Goal: Information Seeking & Learning: Learn about a topic

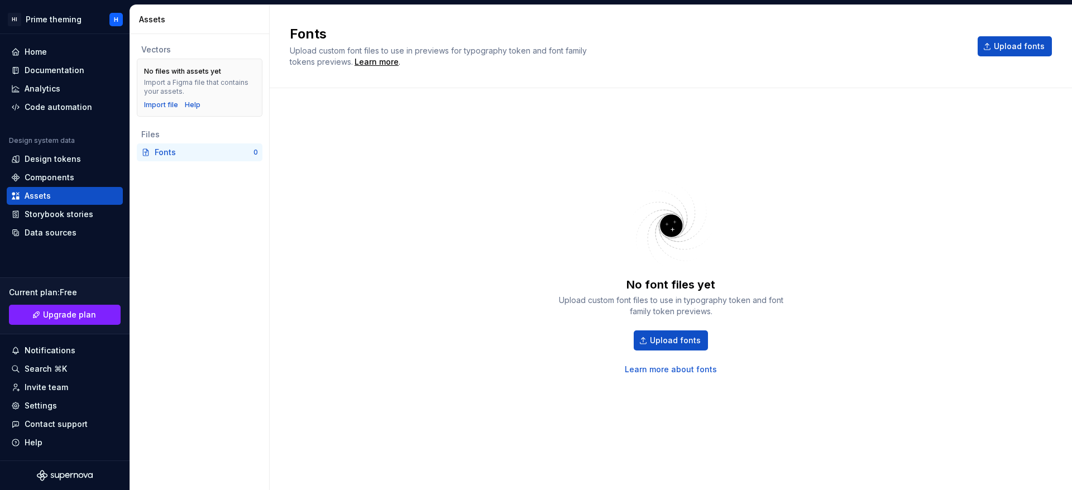
click at [709, 269] on div "No font files yet Upload custom font files to use in typography token and font …" at bounding box center [671, 278] width 235 height 194
click at [55, 106] on div "Code automation" at bounding box center [59, 107] width 68 height 11
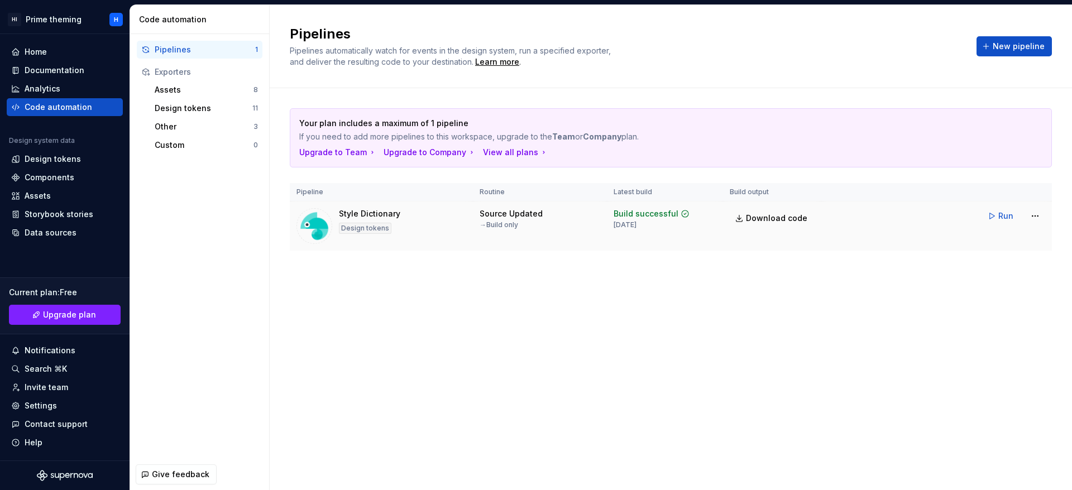
click at [490, 218] on div "Source Updated" at bounding box center [511, 213] width 63 height 11
click at [1071, 190] on img at bounding box center [1075, 190] width 0 height 0
click at [65, 165] on div "Design tokens" at bounding box center [65, 159] width 116 height 18
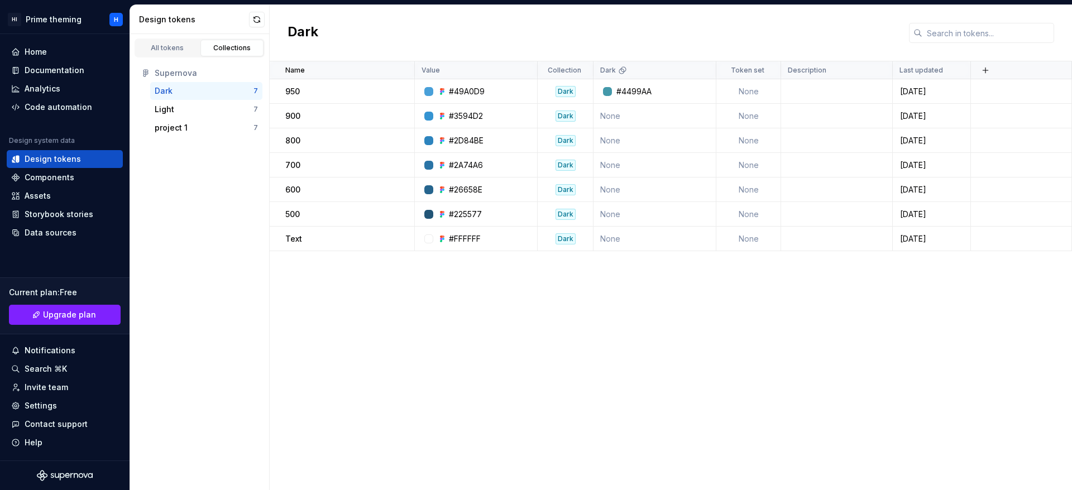
click at [602, 322] on div "Name Value Collection Dark Token set Description Last updated 950 #49A0D9 Dark …" at bounding box center [671, 275] width 802 height 429
click at [169, 71] on div "Supernova" at bounding box center [206, 73] width 103 height 11
click at [173, 52] on div "All tokens" at bounding box center [168, 48] width 56 height 9
click at [171, 54] on link "All tokens" at bounding box center [168, 48] width 64 height 17
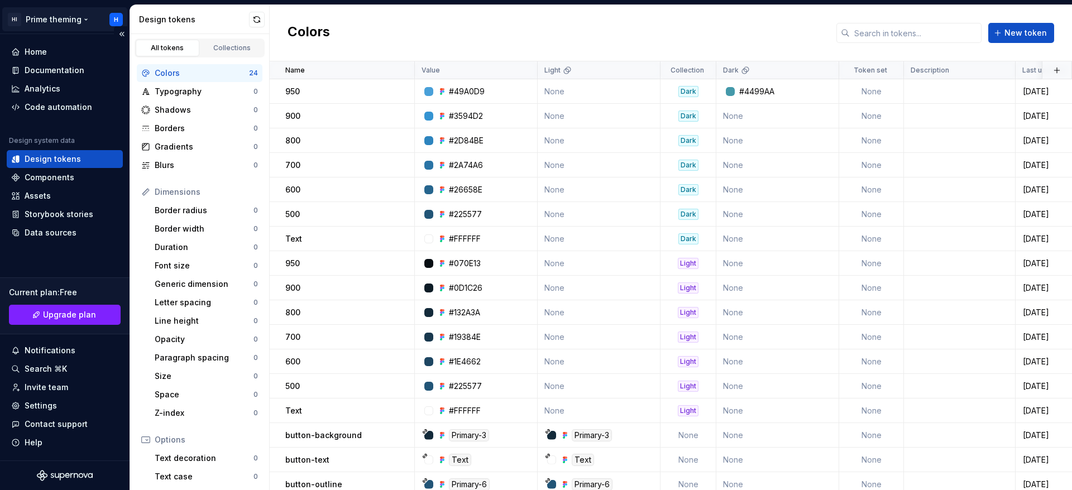
click at [17, 17] on html "HI Prime theming H Home Documentation Analytics Code automation Design system d…" at bounding box center [536, 245] width 1072 height 490
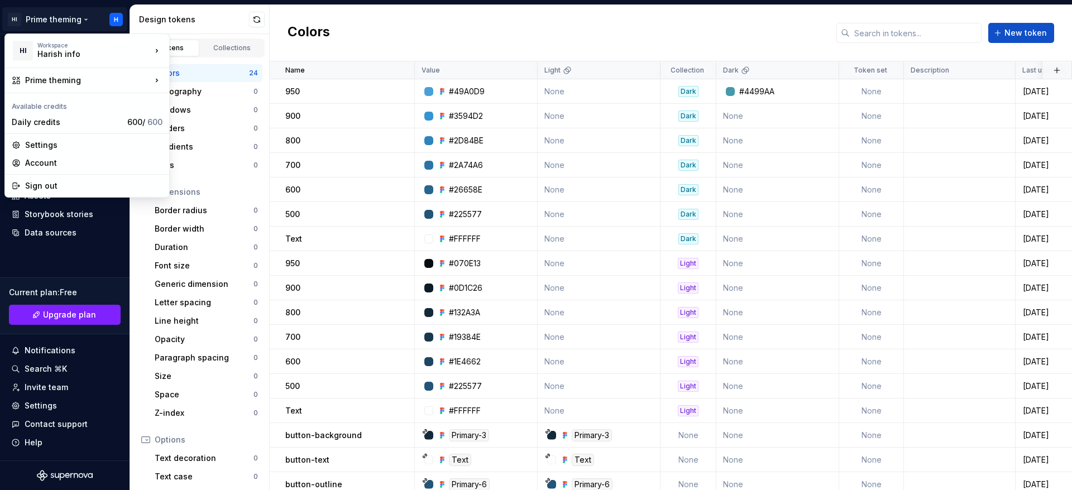
click at [387, 25] on html "HI Prime theming H Home Documentation Analytics Code automation Design system d…" at bounding box center [536, 245] width 1072 height 490
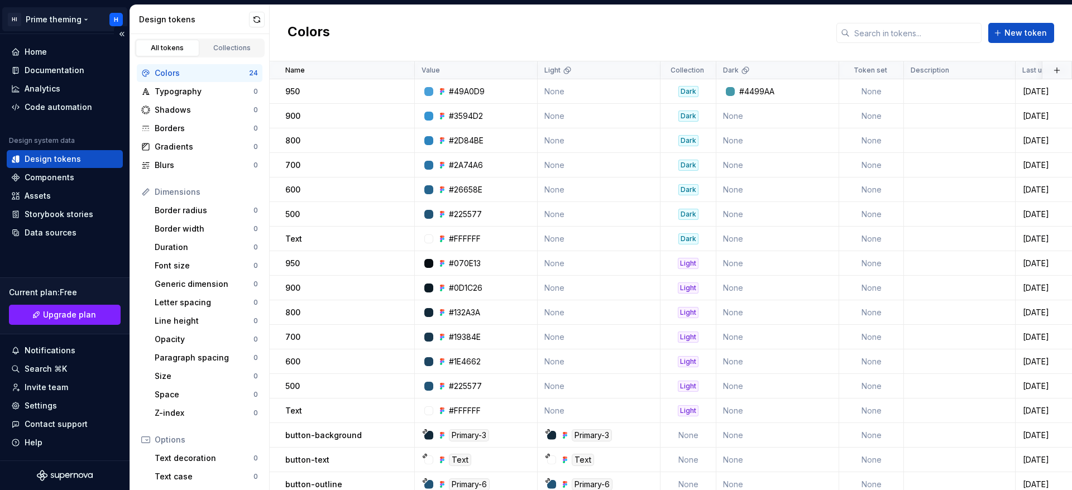
click at [13, 21] on html "HI Prime theming H Home Documentation Analytics Code automation Design system d…" at bounding box center [536, 245] width 1072 height 490
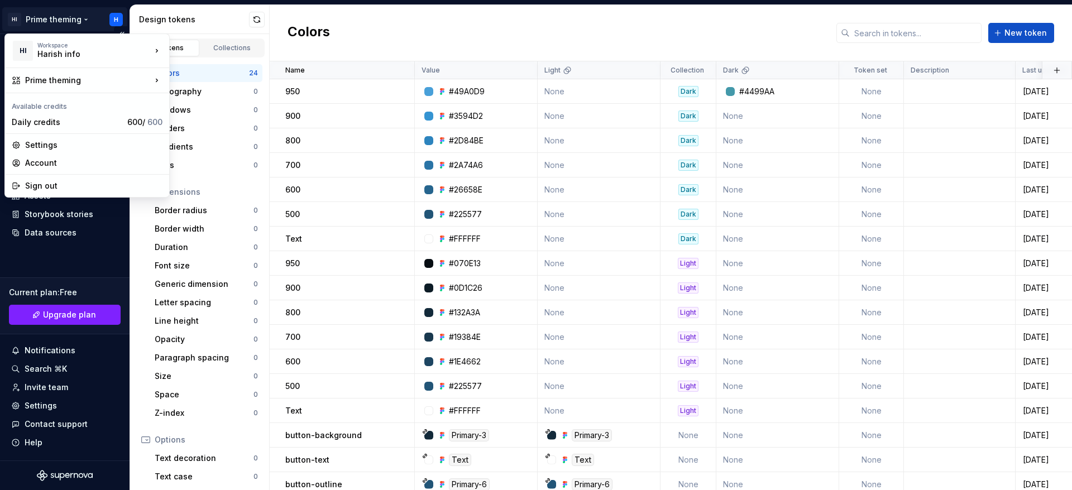
click at [13, 21] on html "HI Prime theming H Home Documentation Analytics Code automation Design system d…" at bounding box center [536, 245] width 1072 height 490
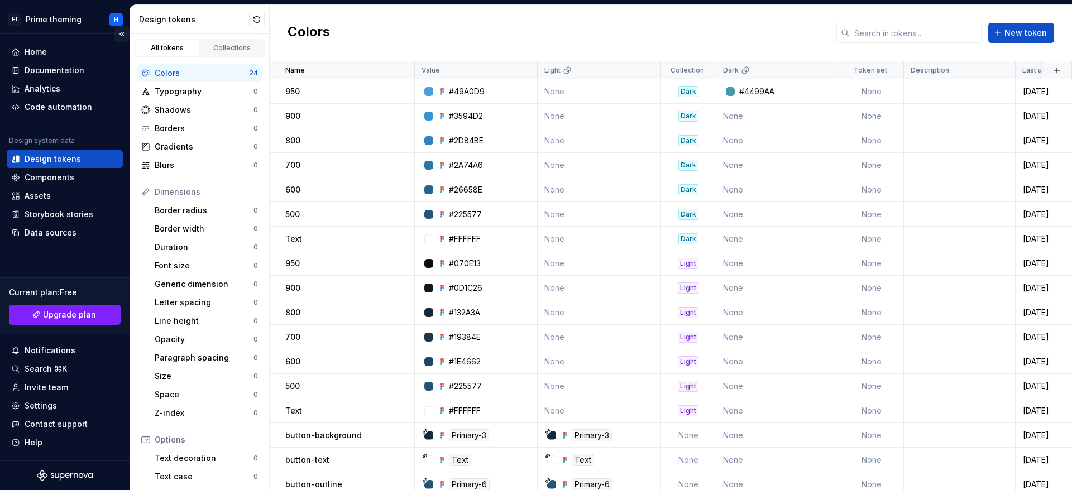
click at [119, 34] on button "Collapse sidebar" at bounding box center [122, 34] width 16 height 16
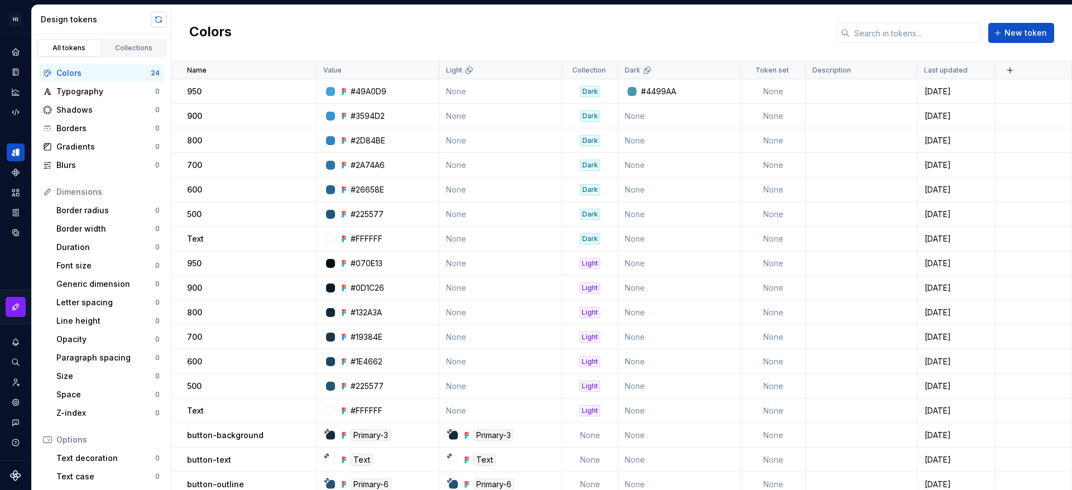
click at [158, 22] on button "button" at bounding box center [159, 20] width 16 height 16
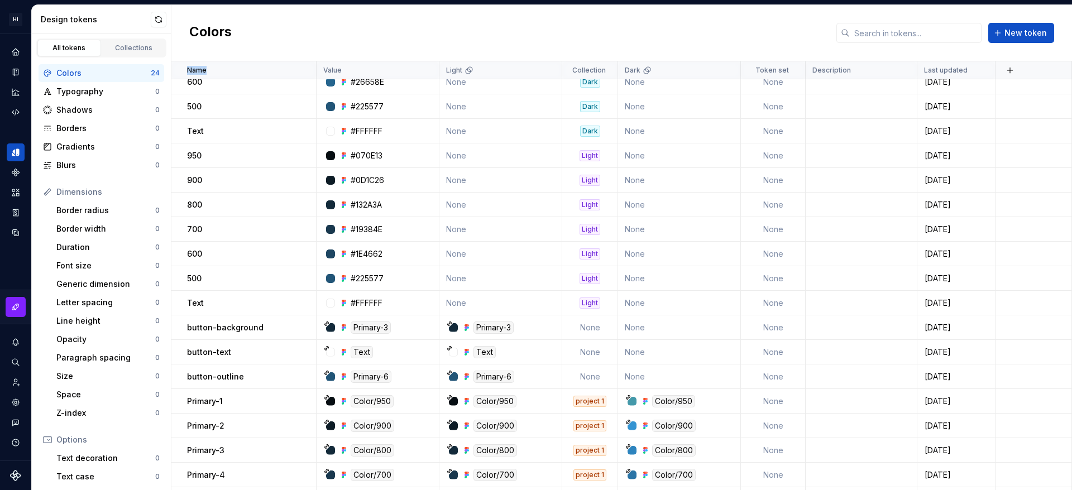
scroll to position [179, 0]
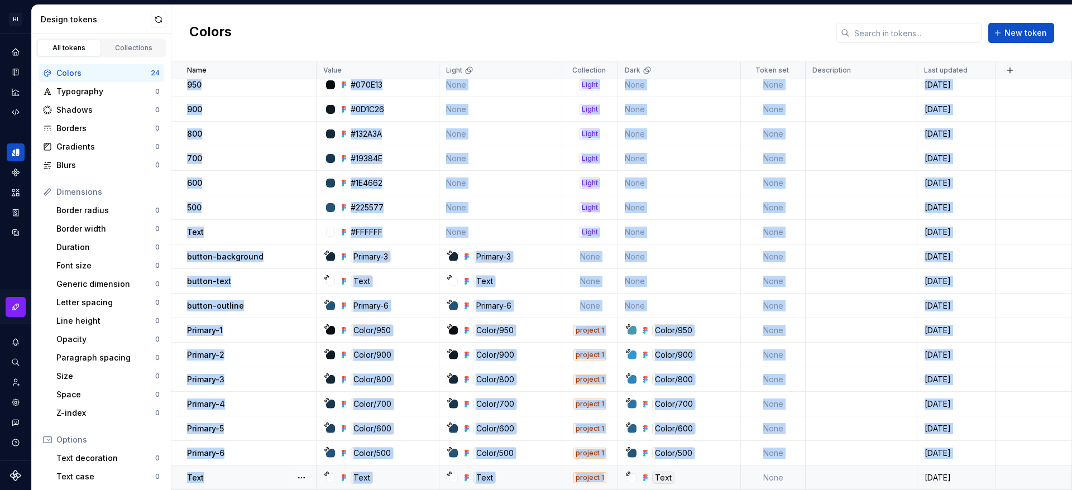
drag, startPoint x: 568, startPoint y: 85, endPoint x: 604, endPoint y: 470, distance: 386.9
click at [604, 470] on tbody "950 #49A0D9 None Dark #4499AA None [DATE] 900 #3594D2 None Dark None None [DATE…" at bounding box center [621, 196] width 901 height 590
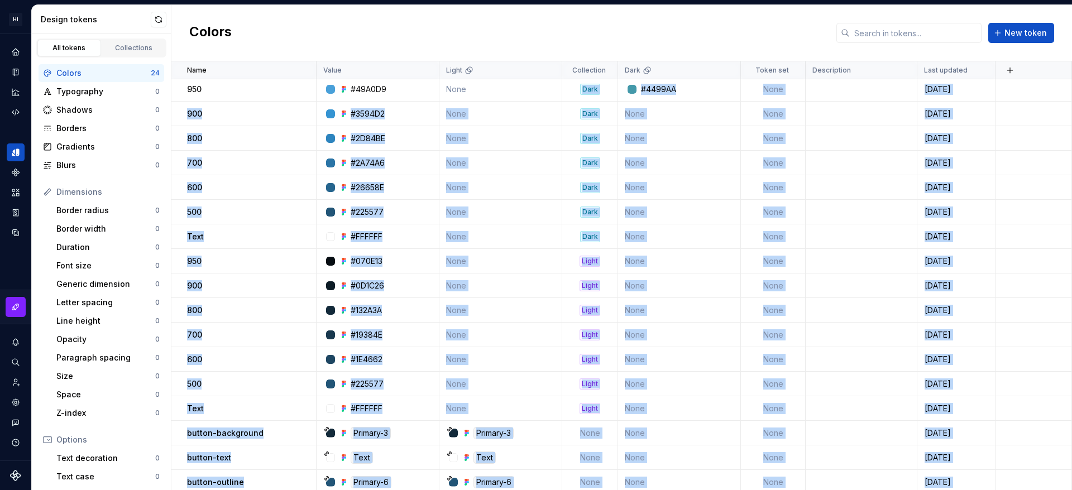
scroll to position [0, 0]
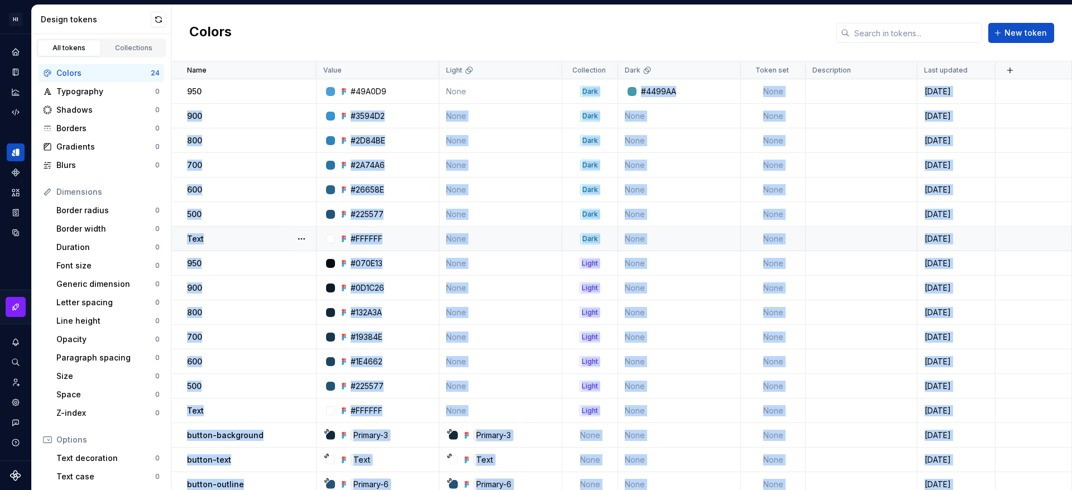
click at [583, 232] on td "Dark" at bounding box center [590, 239] width 56 height 25
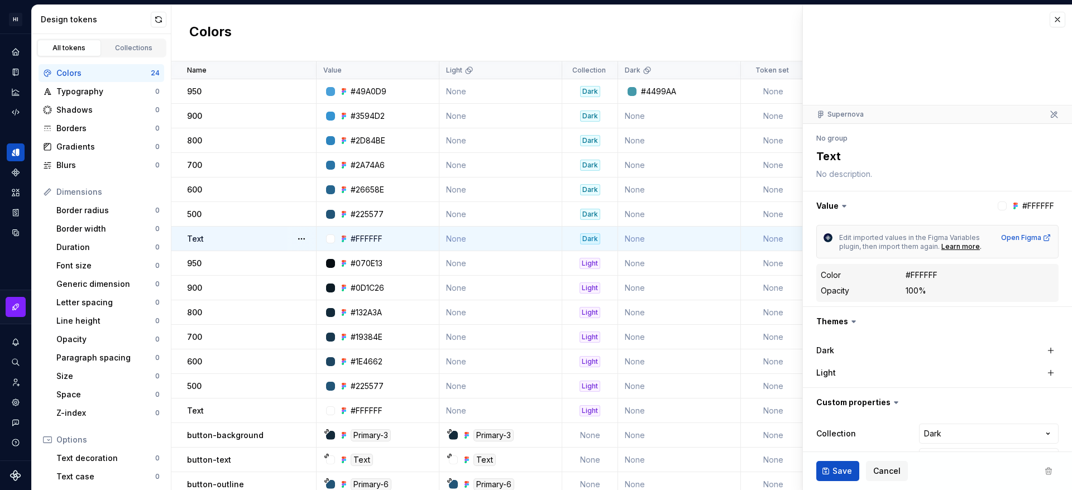
click at [833, 376] on label "Light" at bounding box center [826, 372] width 20 height 11
click at [977, 384] on div "Dark Light" at bounding box center [937, 361] width 269 height 51
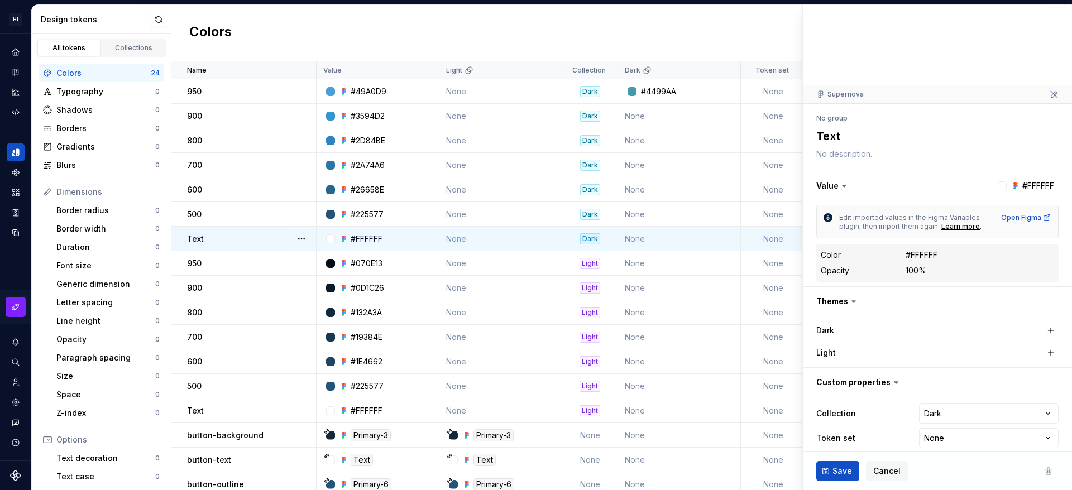
scroll to position [31, 0]
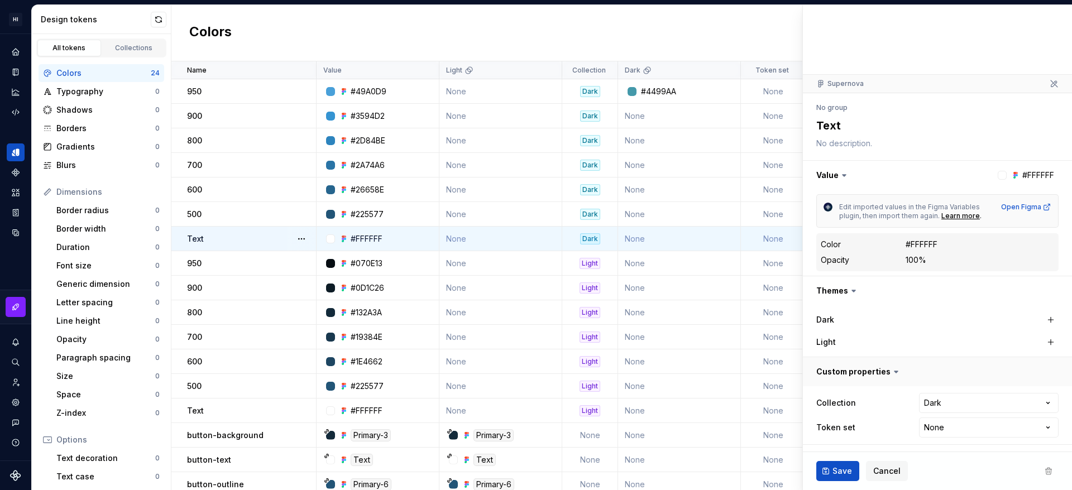
click at [899, 371] on button "button" at bounding box center [937, 371] width 269 height 29
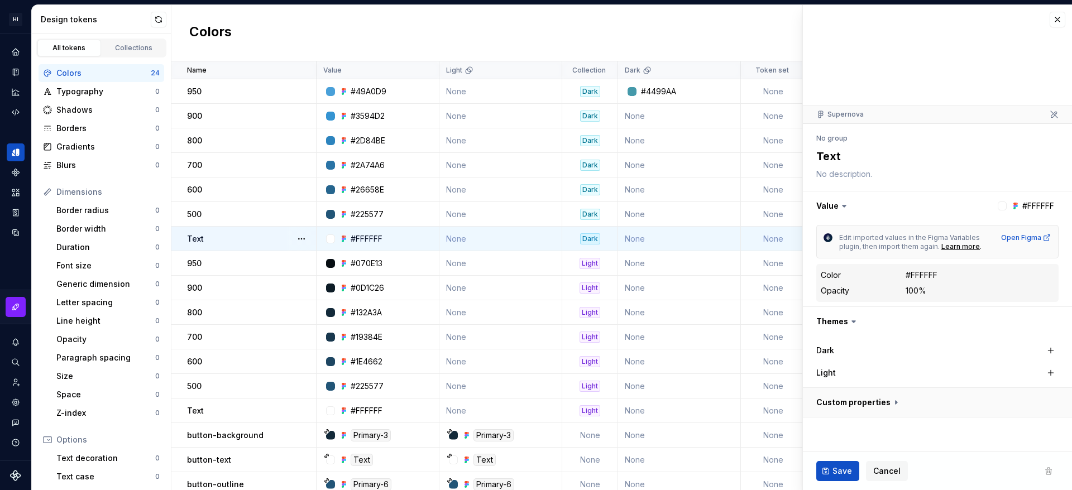
click at [886, 407] on button "button" at bounding box center [937, 402] width 269 height 29
click at [1050, 16] on button "button" at bounding box center [1058, 20] width 16 height 16
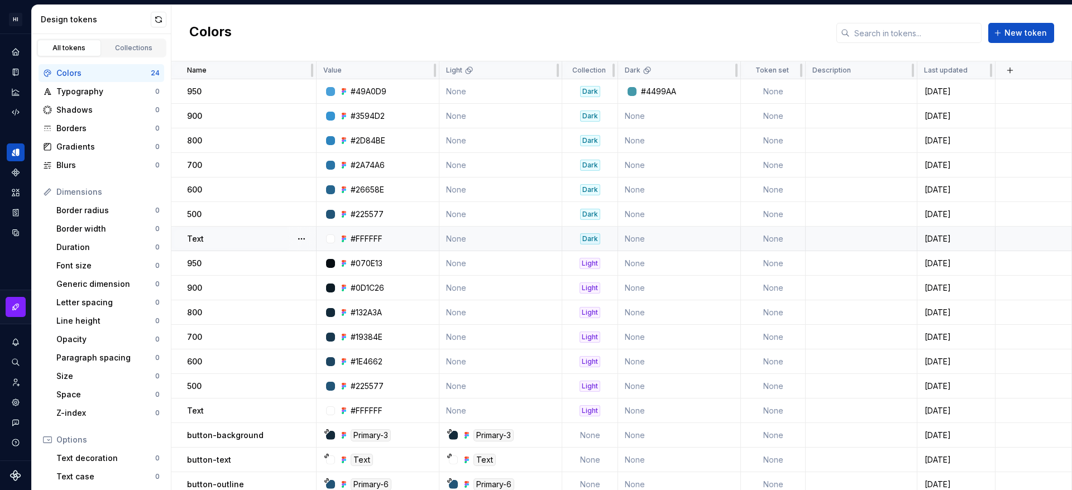
click at [739, 24] on div "Colors New token" at bounding box center [621, 33] width 901 height 56
click at [709, 8] on div "Colors New token" at bounding box center [621, 33] width 901 height 56
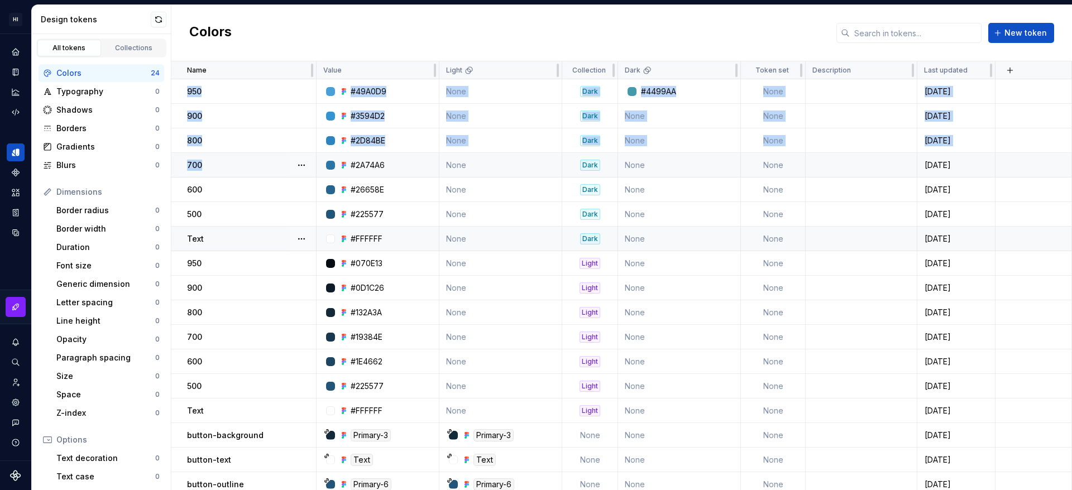
drag, startPoint x: 183, startPoint y: 97, endPoint x: 205, endPoint y: 175, distance: 80.9
click at [205, 175] on tbody "950 #49A0D9 None Dark #4499AA None [DATE] 900 #3594D2 None Dark None None [DATE…" at bounding box center [621, 374] width 901 height 590
click at [215, 167] on div "700" at bounding box center [251, 165] width 128 height 11
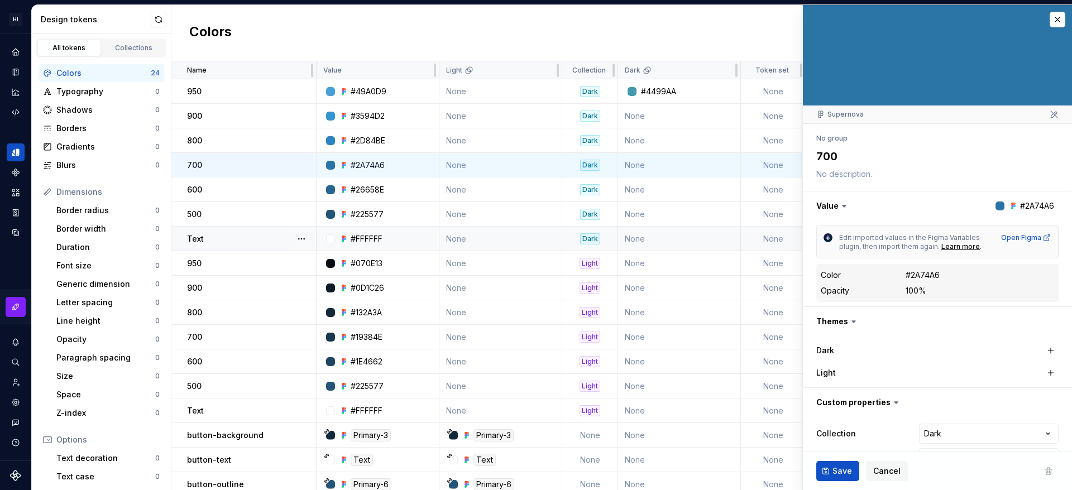
click at [1036, 15] on div at bounding box center [937, 55] width 269 height 101
click at [1050, 23] on button "button" at bounding box center [1058, 20] width 16 height 16
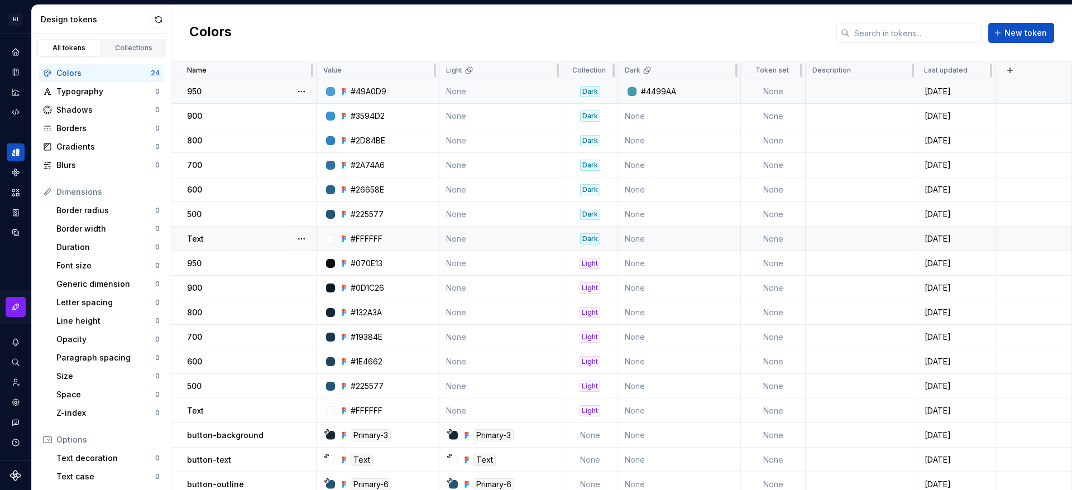
click at [694, 83] on td "#4499AA" at bounding box center [679, 91] width 123 height 25
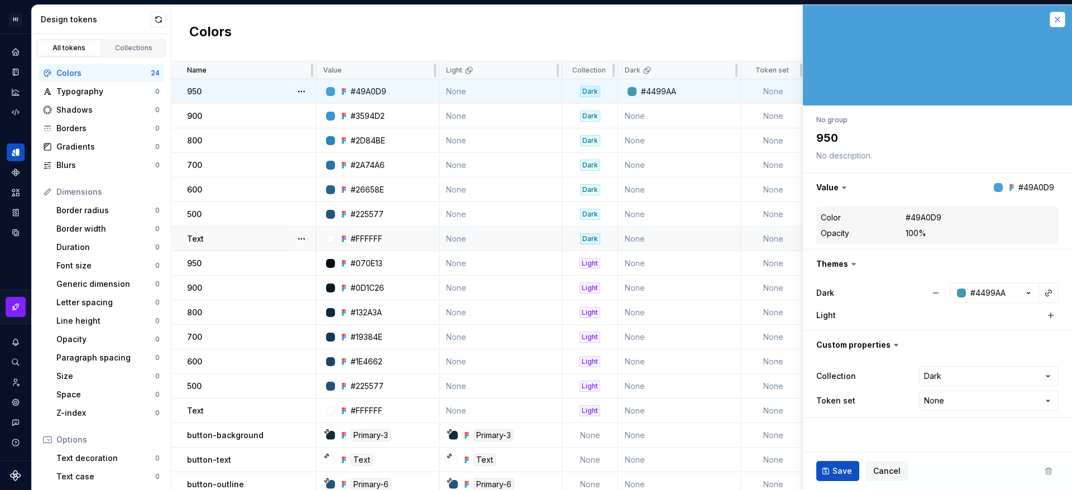
click at [1058, 21] on button "button" at bounding box center [1058, 20] width 16 height 16
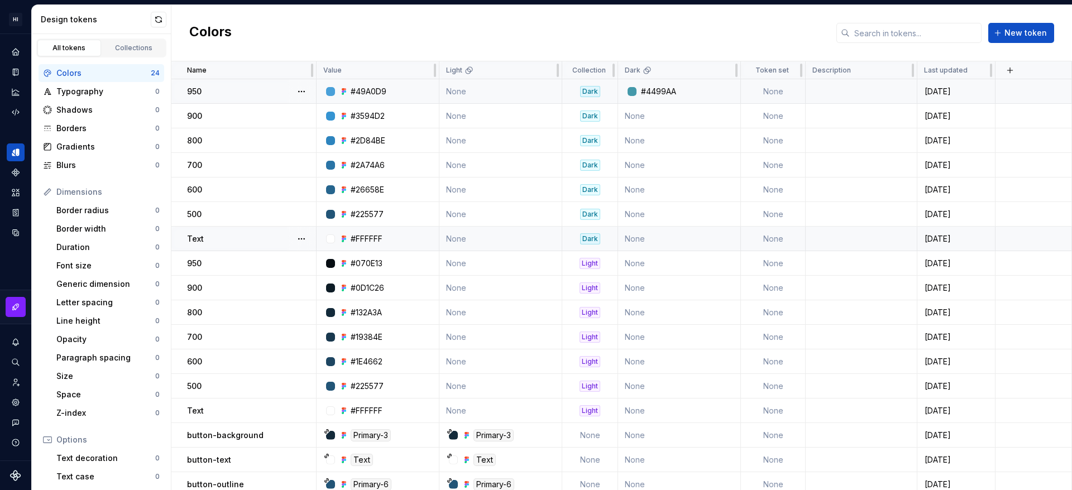
click at [590, 93] on div "Dark" at bounding box center [590, 91] width 20 height 11
click at [594, 137] on div "Dark" at bounding box center [590, 140] width 20 height 11
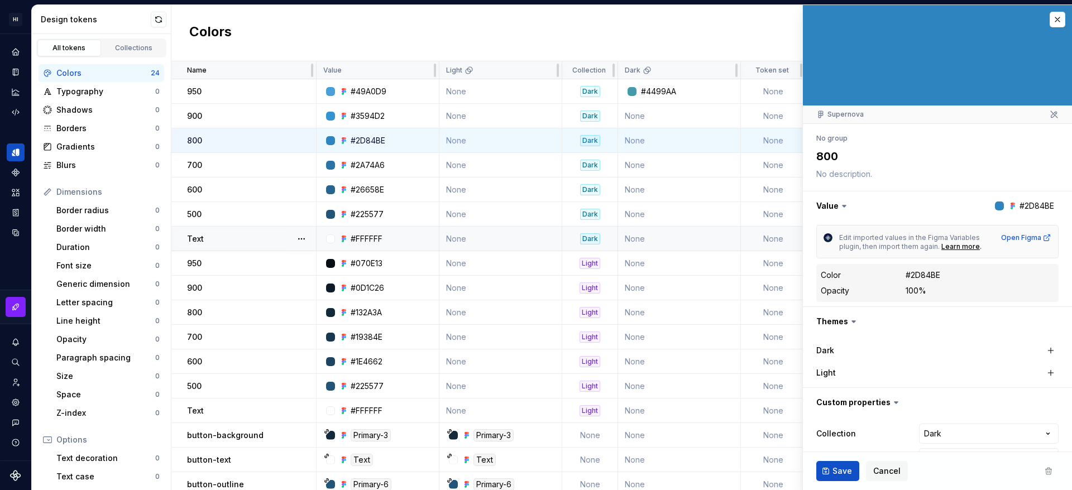
click at [676, 8] on div "Colors New token" at bounding box center [621, 33] width 901 height 56
click at [1050, 25] on button "button" at bounding box center [1058, 20] width 16 height 16
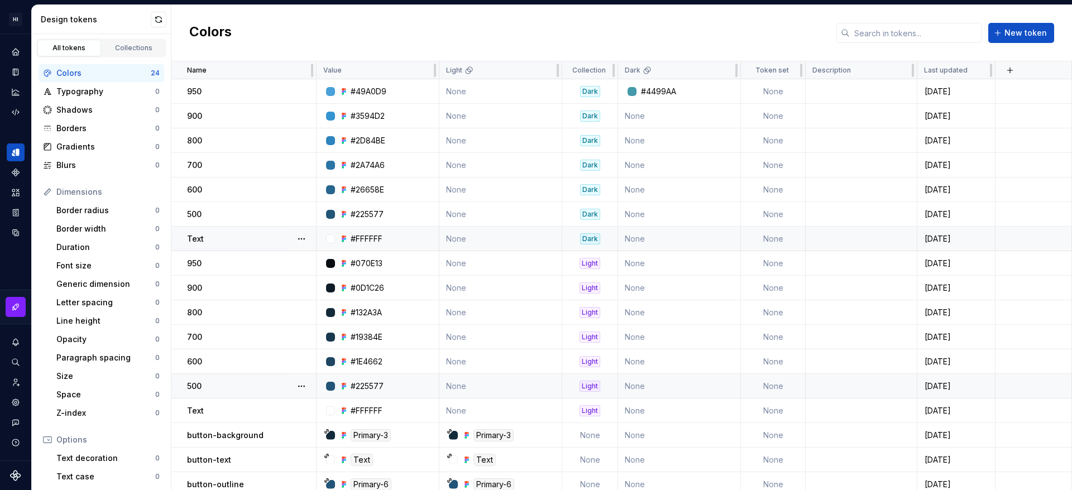
scroll to position [179, 0]
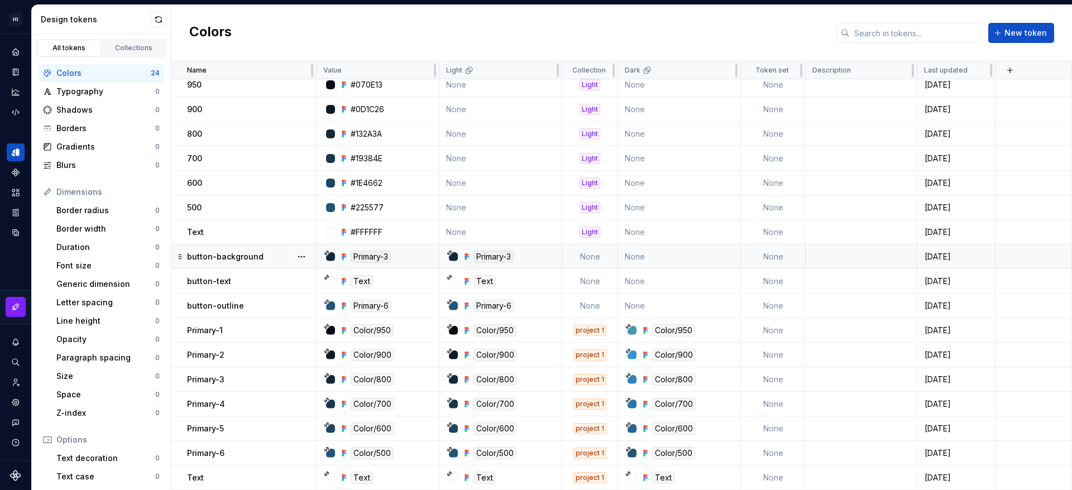
click at [276, 256] on div "button-background" at bounding box center [251, 256] width 128 height 11
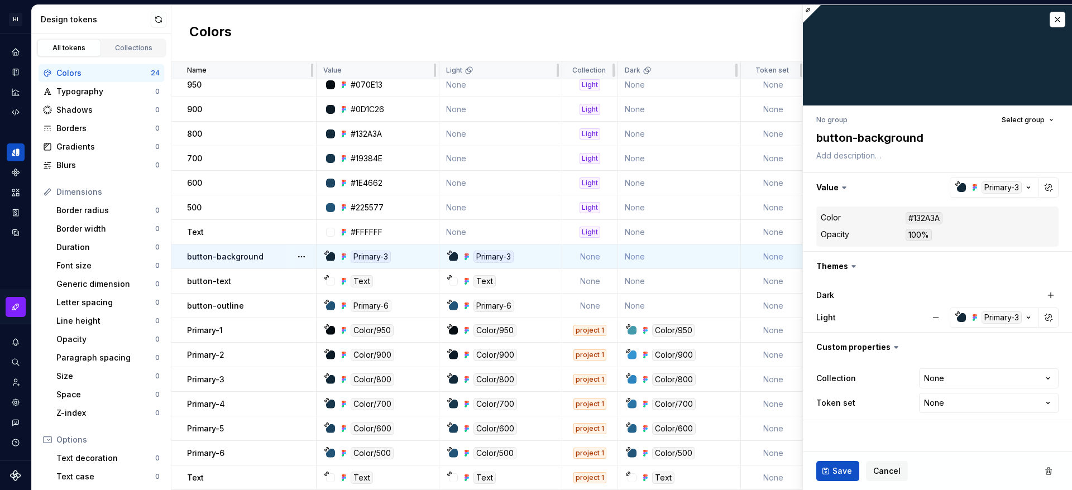
click at [810, 5] on div at bounding box center [937, 55] width 269 height 101
click at [810, 13] on div at bounding box center [937, 55] width 269 height 101
click at [1052, 13] on button "button" at bounding box center [1058, 20] width 16 height 16
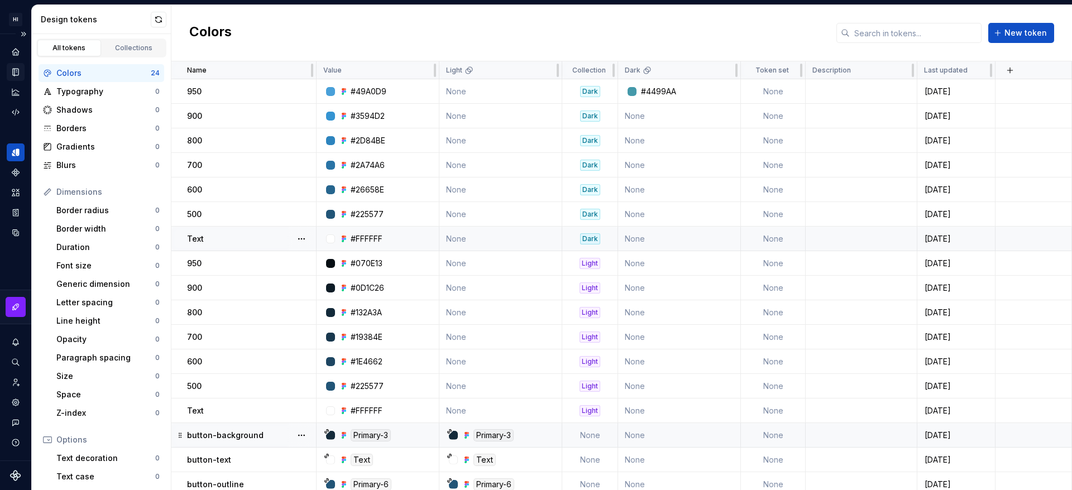
click at [17, 73] on icon "Documentation" at bounding box center [17, 72] width 4 height 6
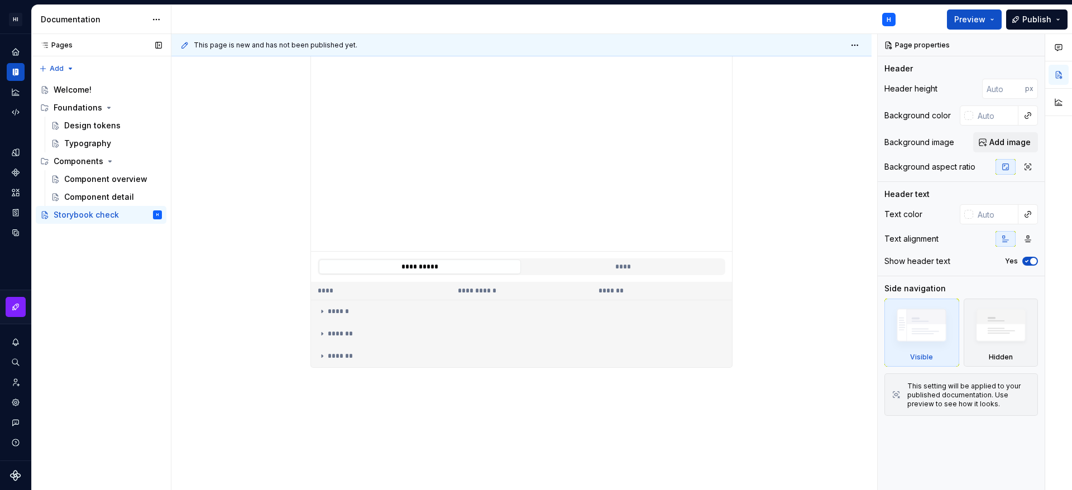
scroll to position [985, 0]
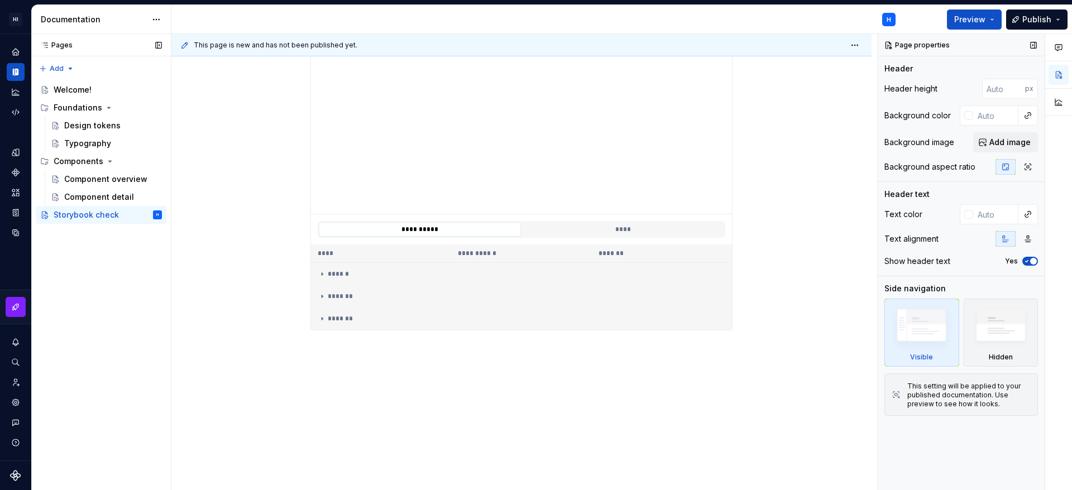
click at [1036, 260] on span "button" at bounding box center [1033, 261] width 7 height 7
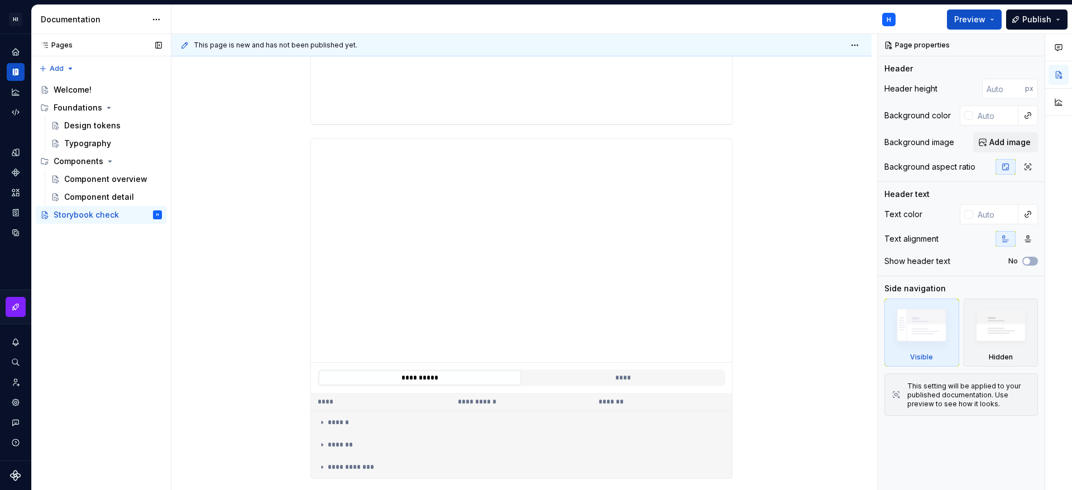
scroll to position [0, 0]
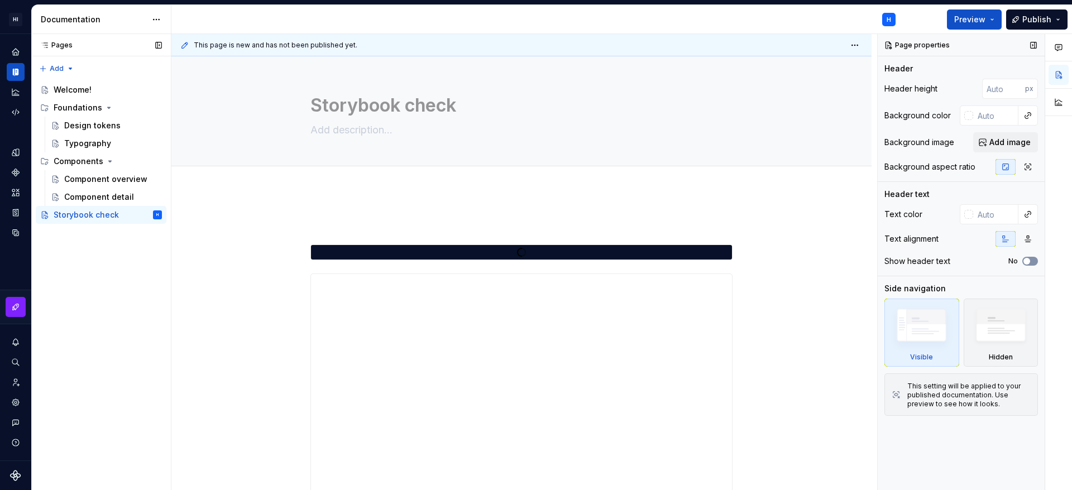
click at [1036, 262] on button "No" at bounding box center [1030, 261] width 16 height 9
click at [1031, 170] on icon "button" at bounding box center [1027, 166] width 9 height 9
click at [1004, 167] on icon "button" at bounding box center [1005, 166] width 9 height 9
click at [989, 328] on img at bounding box center [1001, 328] width 64 height 49
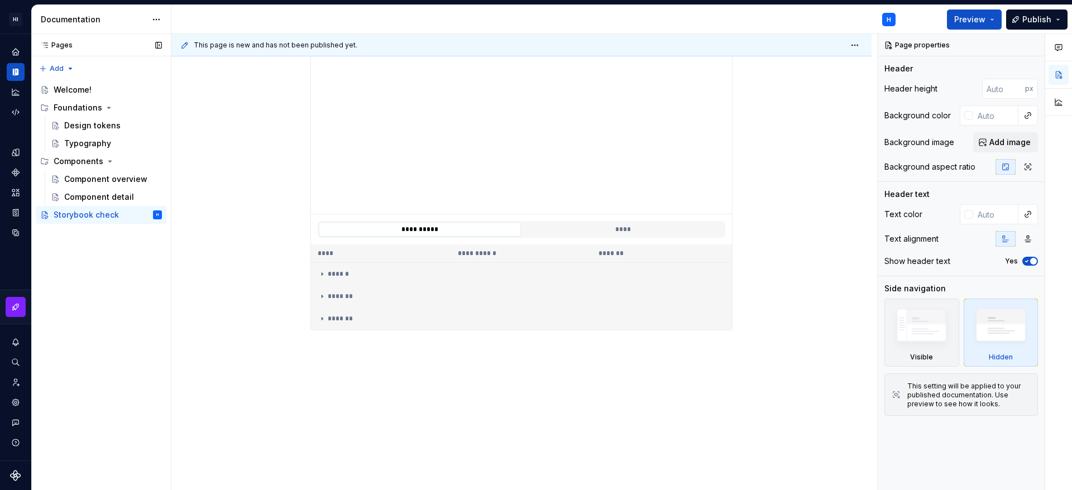
scroll to position [734, 0]
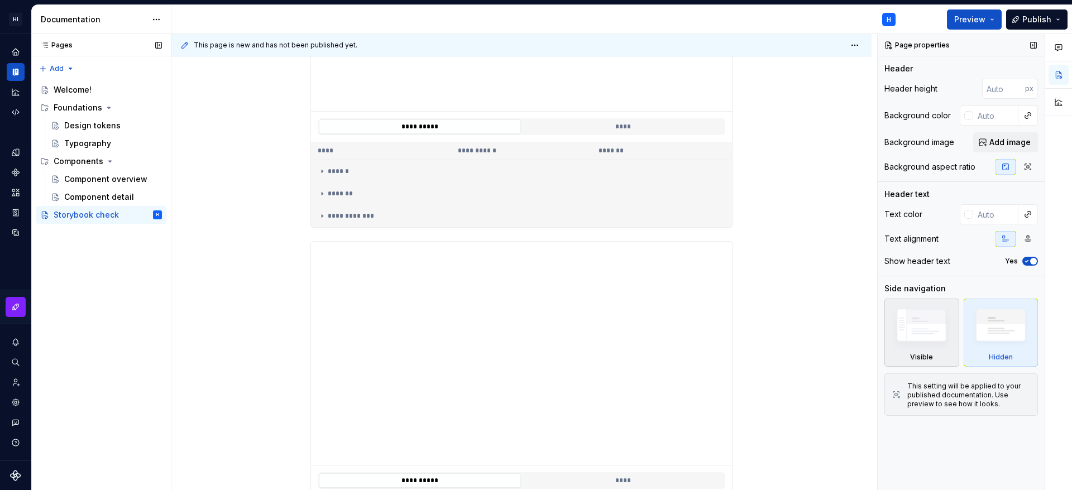
click at [901, 319] on img at bounding box center [921, 328] width 64 height 49
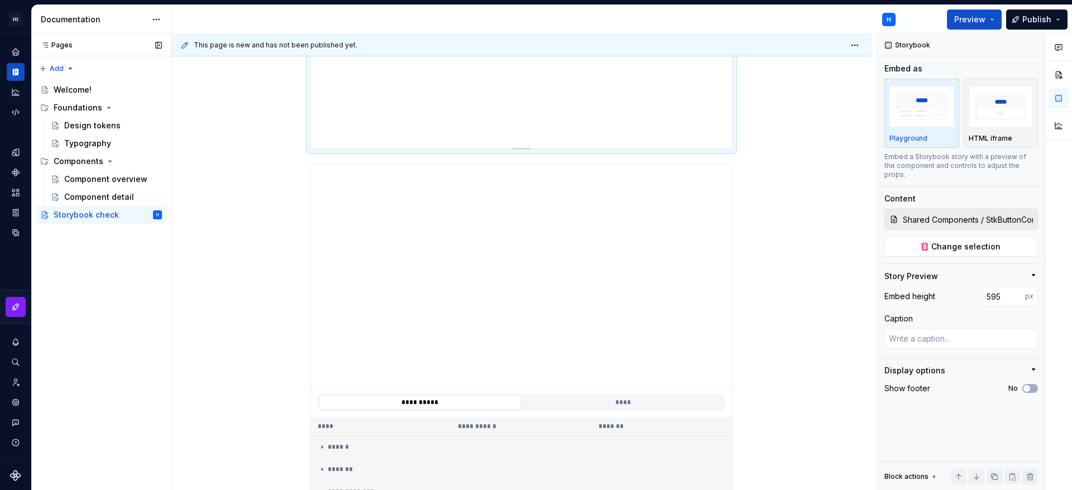
scroll to position [985, 0]
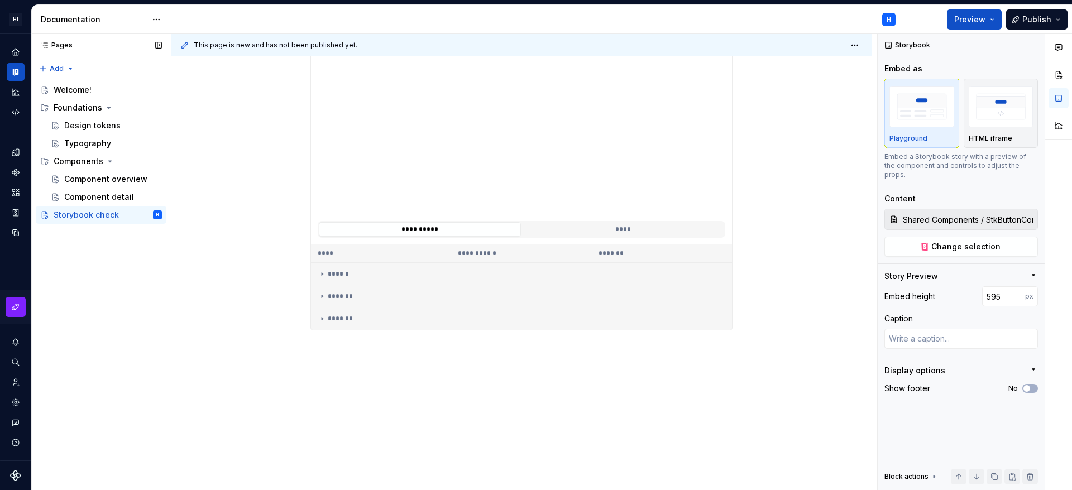
drag, startPoint x: 725, startPoint y: 320, endPoint x: 735, endPoint y: 510, distance: 190.7
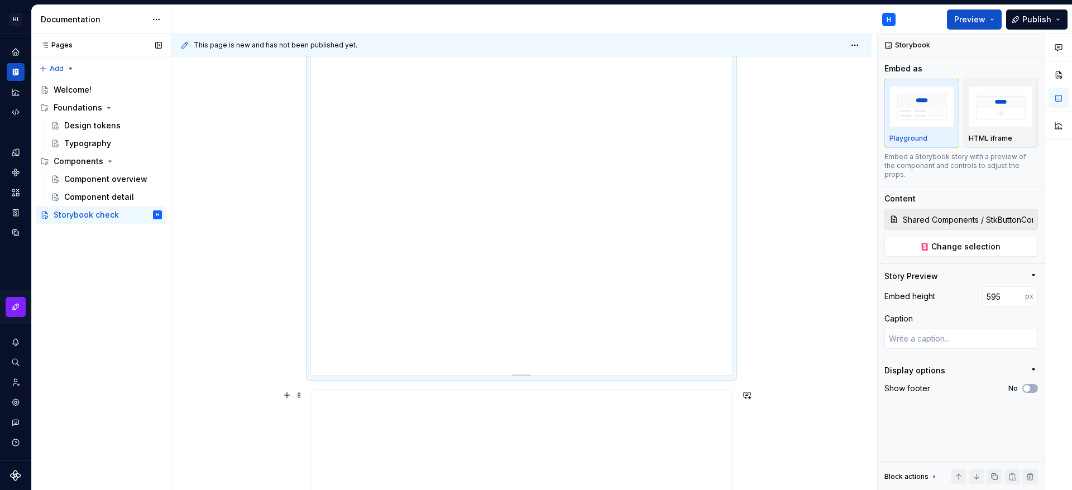
scroll to position [0, 0]
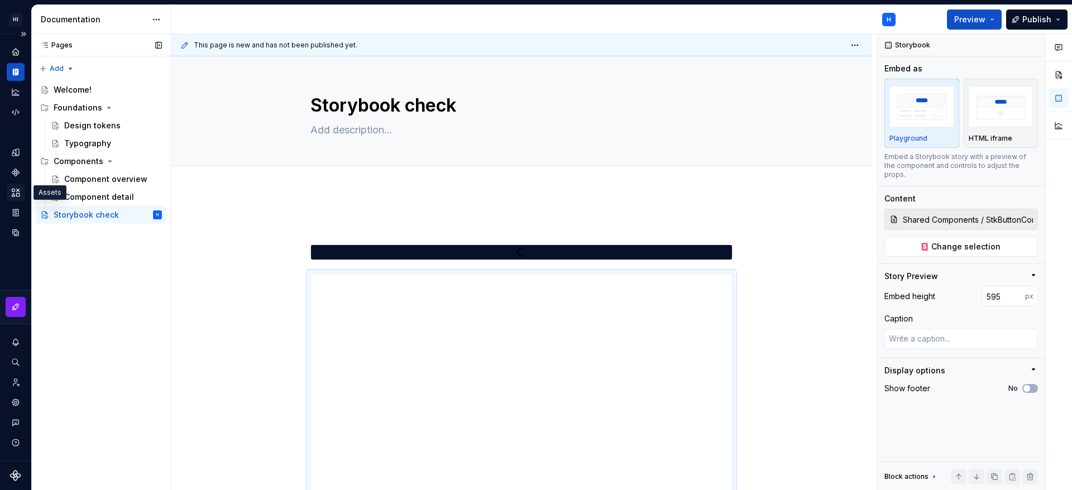
click at [16, 192] on icon "Assets" at bounding box center [16, 192] width 8 height 7
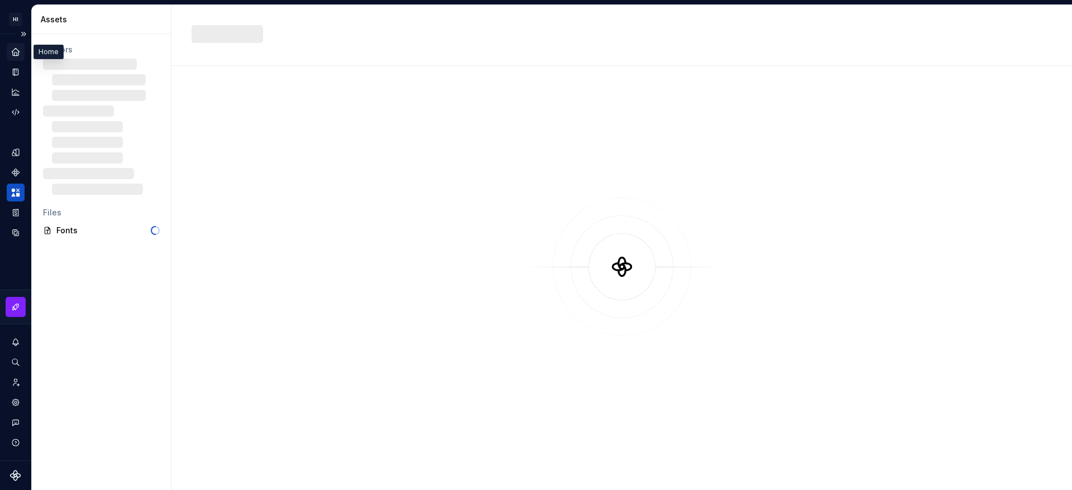
click at [12, 46] on div "Home" at bounding box center [16, 52] width 18 height 18
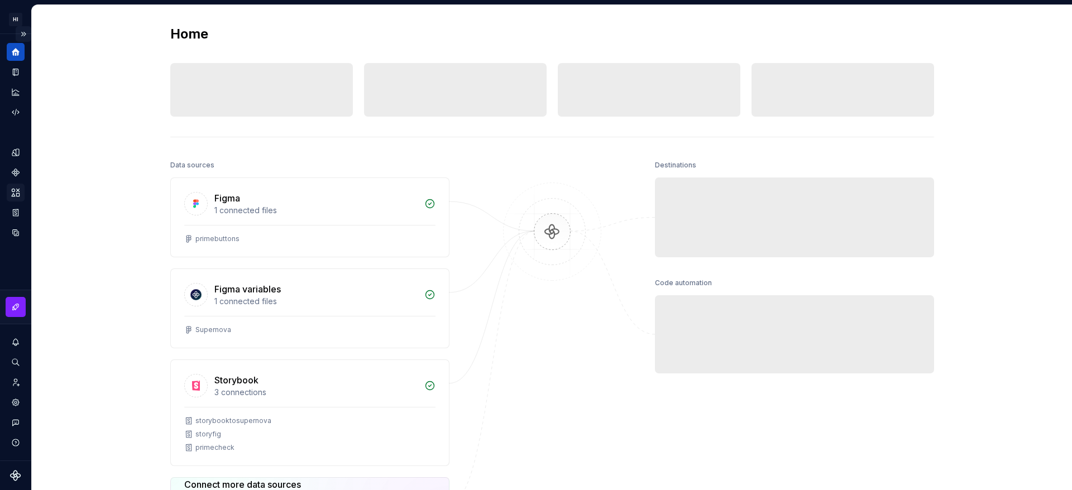
click at [21, 39] on button "Expand sidebar" at bounding box center [24, 34] width 16 height 16
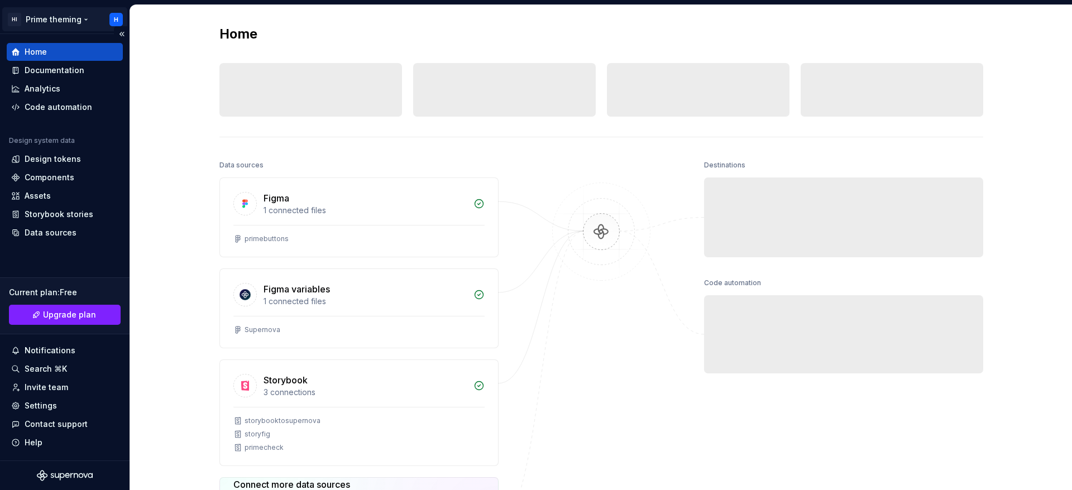
click at [66, 17] on html "HI Prime theming H Home Documentation Analytics Code automation Design system d…" at bounding box center [536, 245] width 1072 height 490
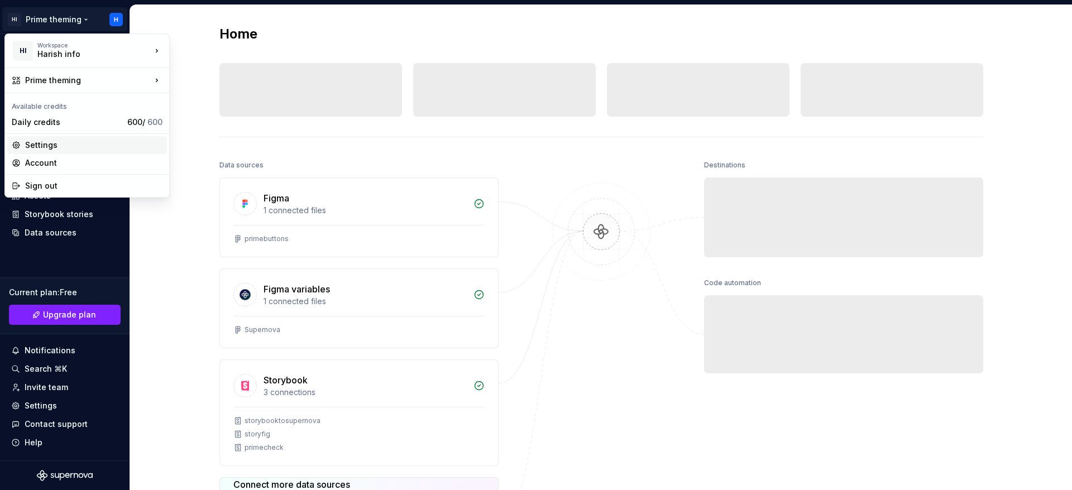
click at [65, 140] on div "Settings" at bounding box center [93, 145] width 137 height 11
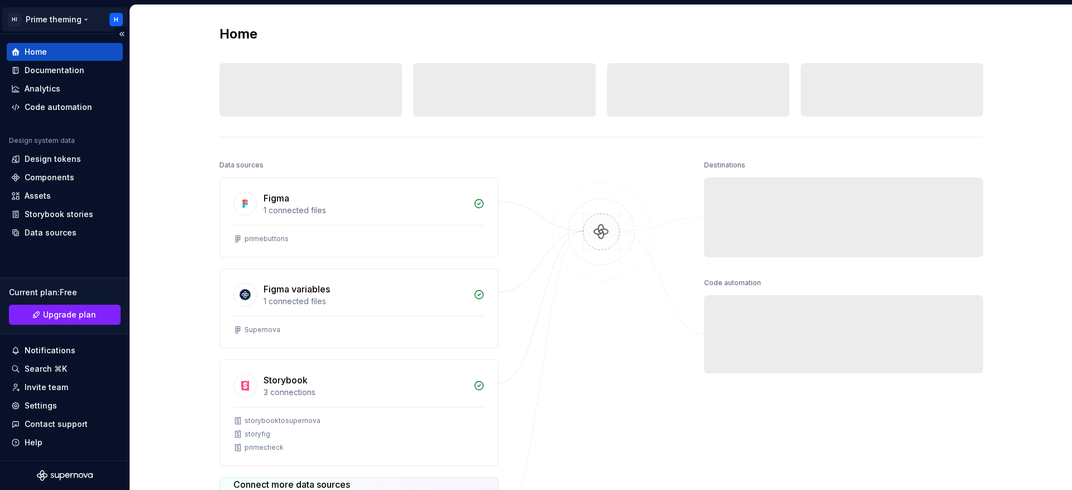
click at [73, 20] on html "HI Prime theming H Home Documentation Analytics Code automation Design system d…" at bounding box center [536, 245] width 1072 height 490
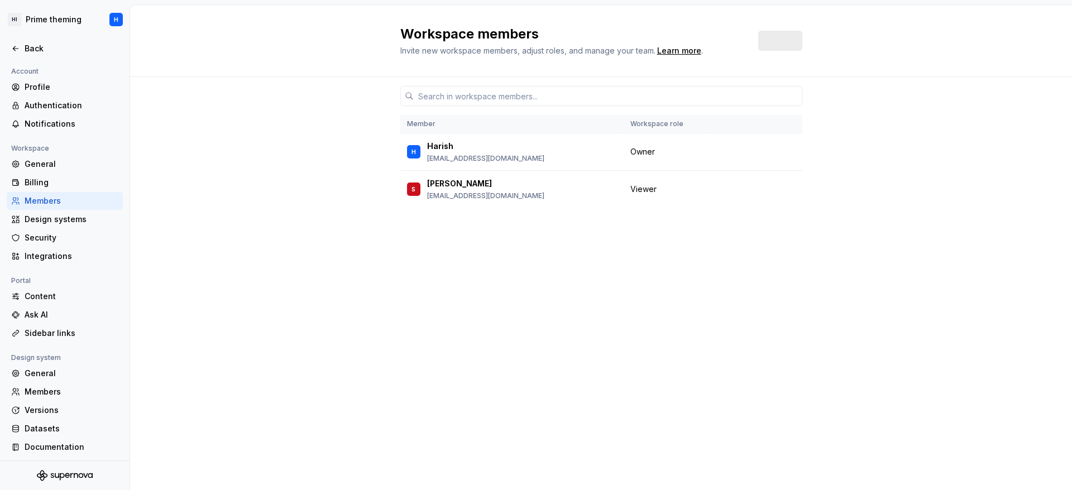
click at [64, 145] on div "Workspace" at bounding box center [65, 148] width 116 height 13
click at [767, 185] on button "Change role" at bounding box center [746, 189] width 60 height 16
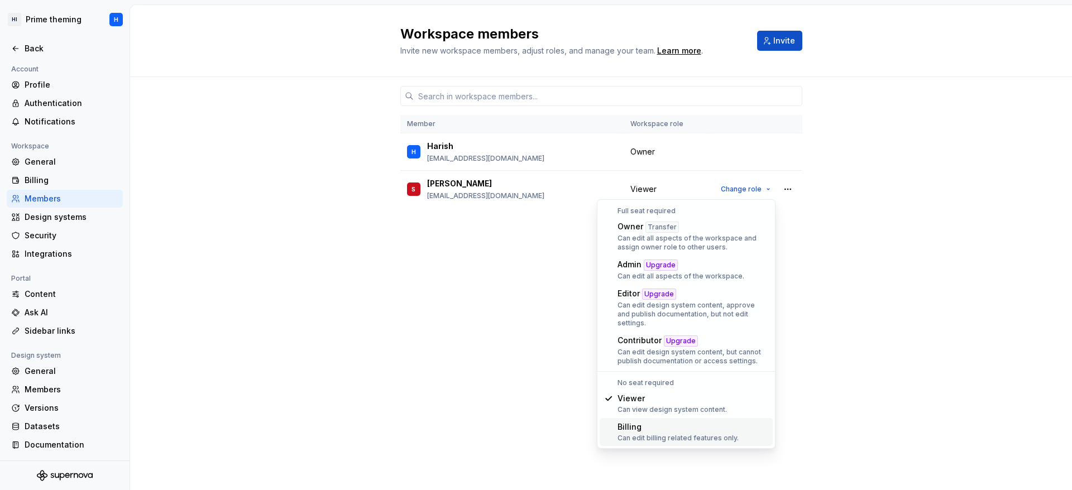
click at [311, 252] on div "Member Workspace role [PERSON_NAME] [EMAIL_ADDRESS][DOMAIN_NAME] Owner S [PERSO…" at bounding box center [601, 283] width 942 height 413
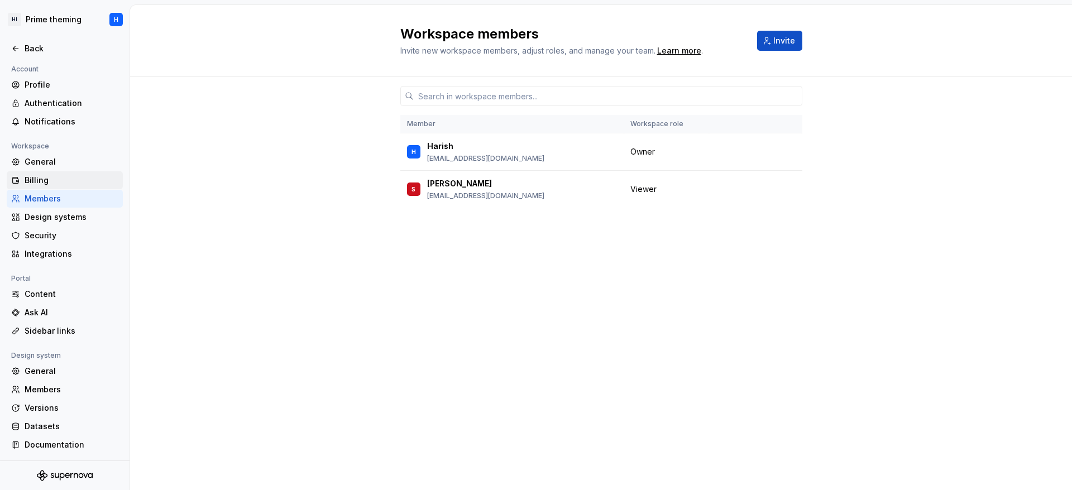
click at [57, 176] on div "Billing" at bounding box center [72, 180] width 94 height 11
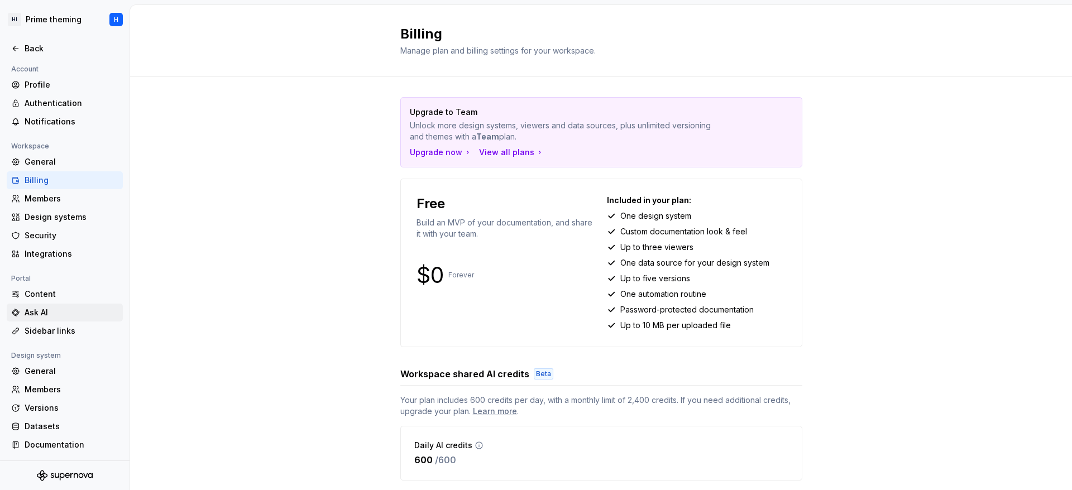
click at [60, 310] on div "Ask AI" at bounding box center [72, 312] width 94 height 11
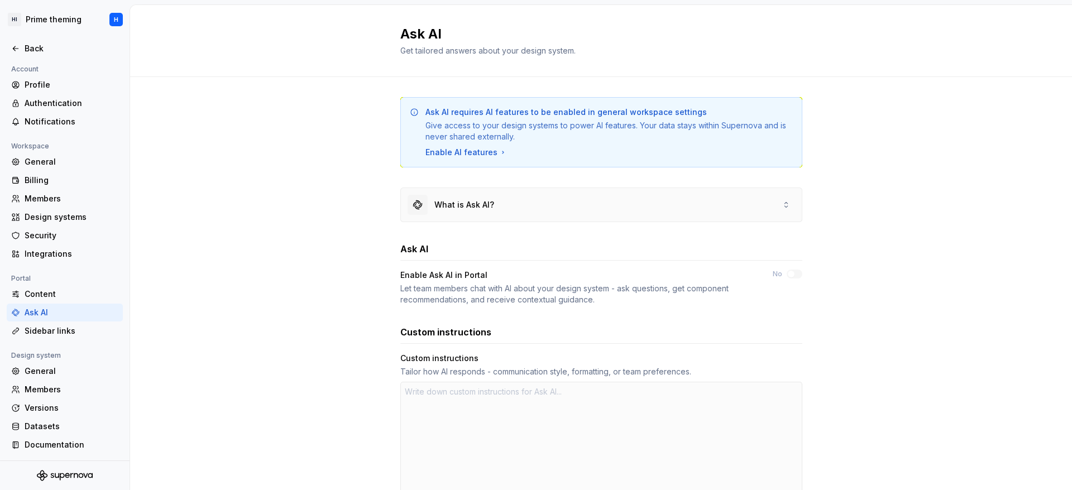
click at [587, 198] on div "What is Ask AI?" at bounding box center [601, 205] width 401 height 34
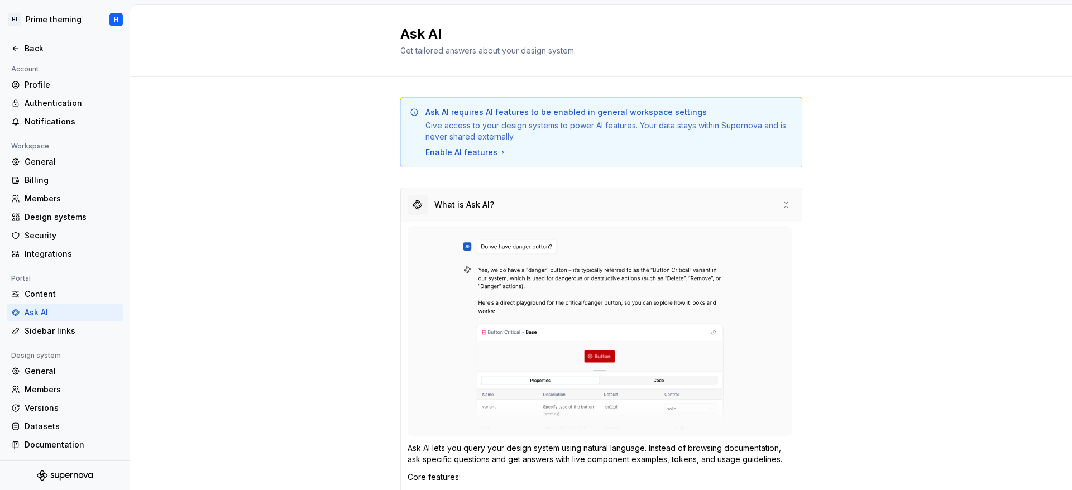
scroll to position [84, 0]
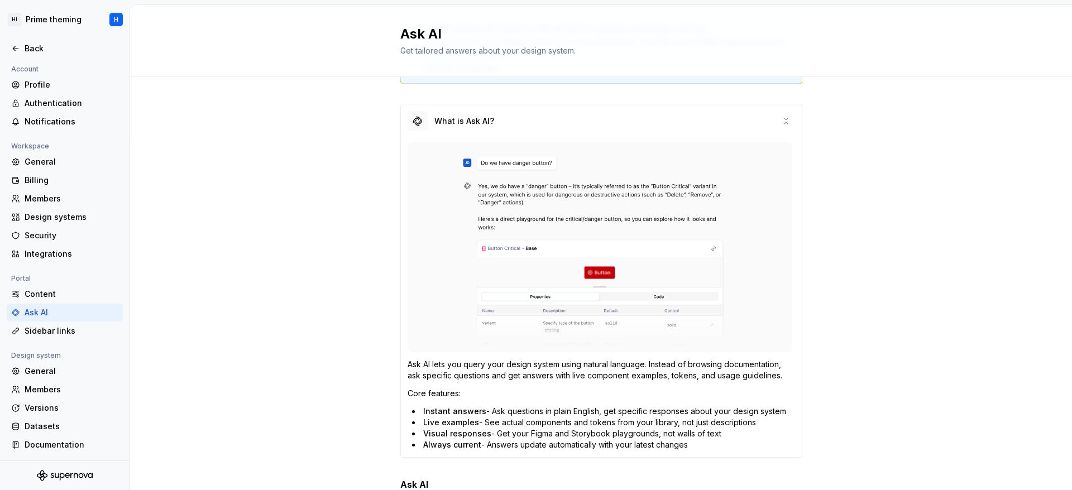
click at [588, 138] on div "Ask AI lets you query your design system using natural language. Instead of bro…" at bounding box center [601, 297] width 401 height 319
click at [590, 110] on div "What is Ask AI?" at bounding box center [601, 121] width 401 height 34
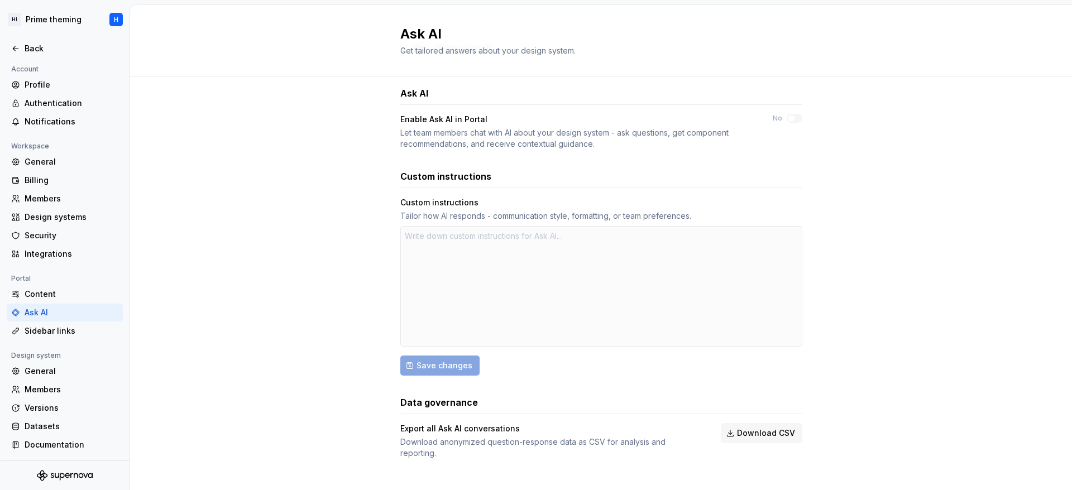
scroll to position [0, 0]
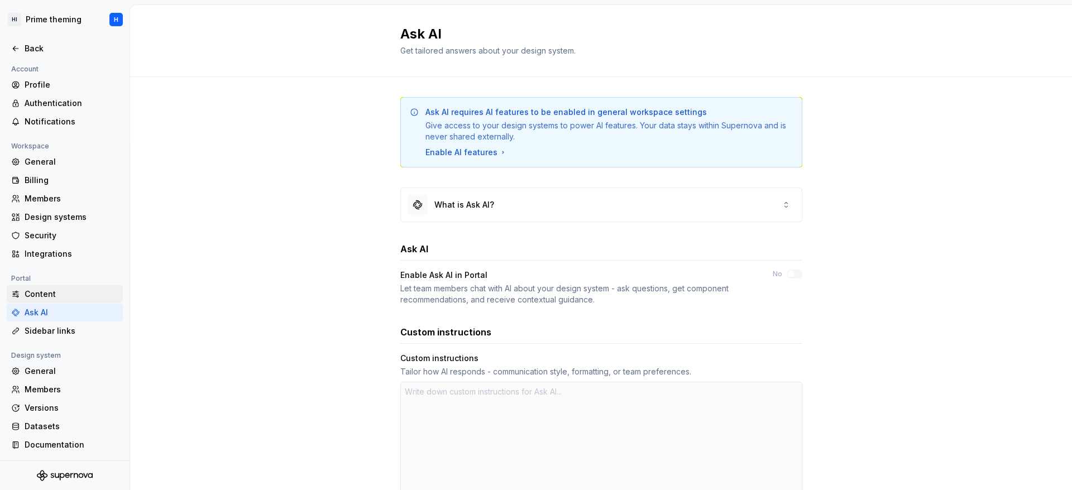
click at [52, 297] on div "Content" at bounding box center [72, 294] width 94 height 11
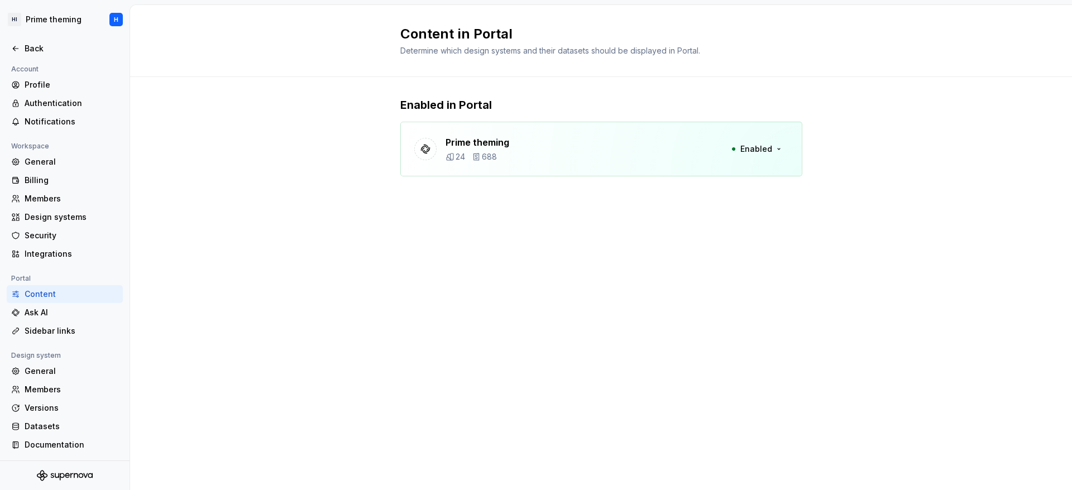
click at [638, 156] on div "Prime theming 24 688 Enabled" at bounding box center [601, 149] width 402 height 55
click at [766, 144] on span "Enabled" at bounding box center [756, 148] width 32 height 11
click at [50, 307] on div "Ask AI" at bounding box center [72, 312] width 94 height 11
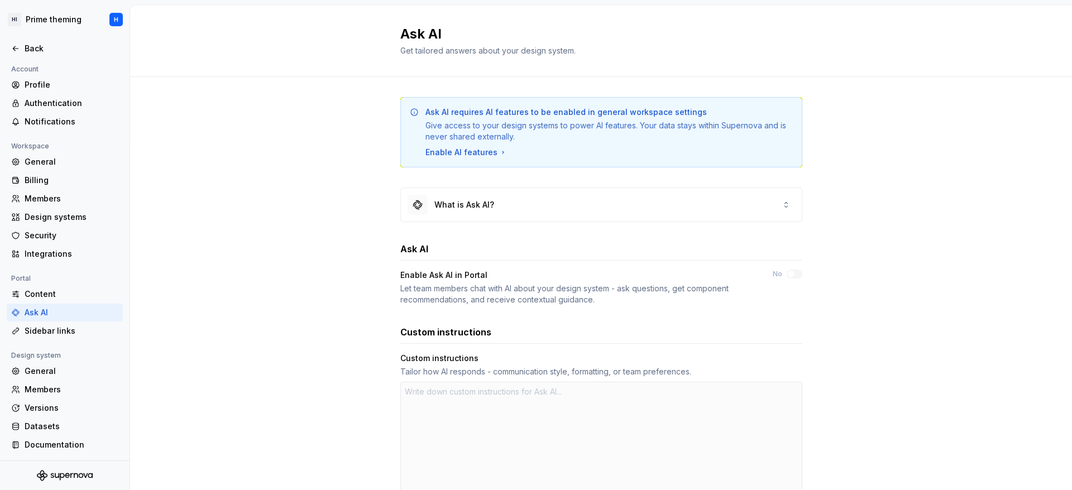
type textarea "*"
